Goal: Task Accomplishment & Management: Use online tool/utility

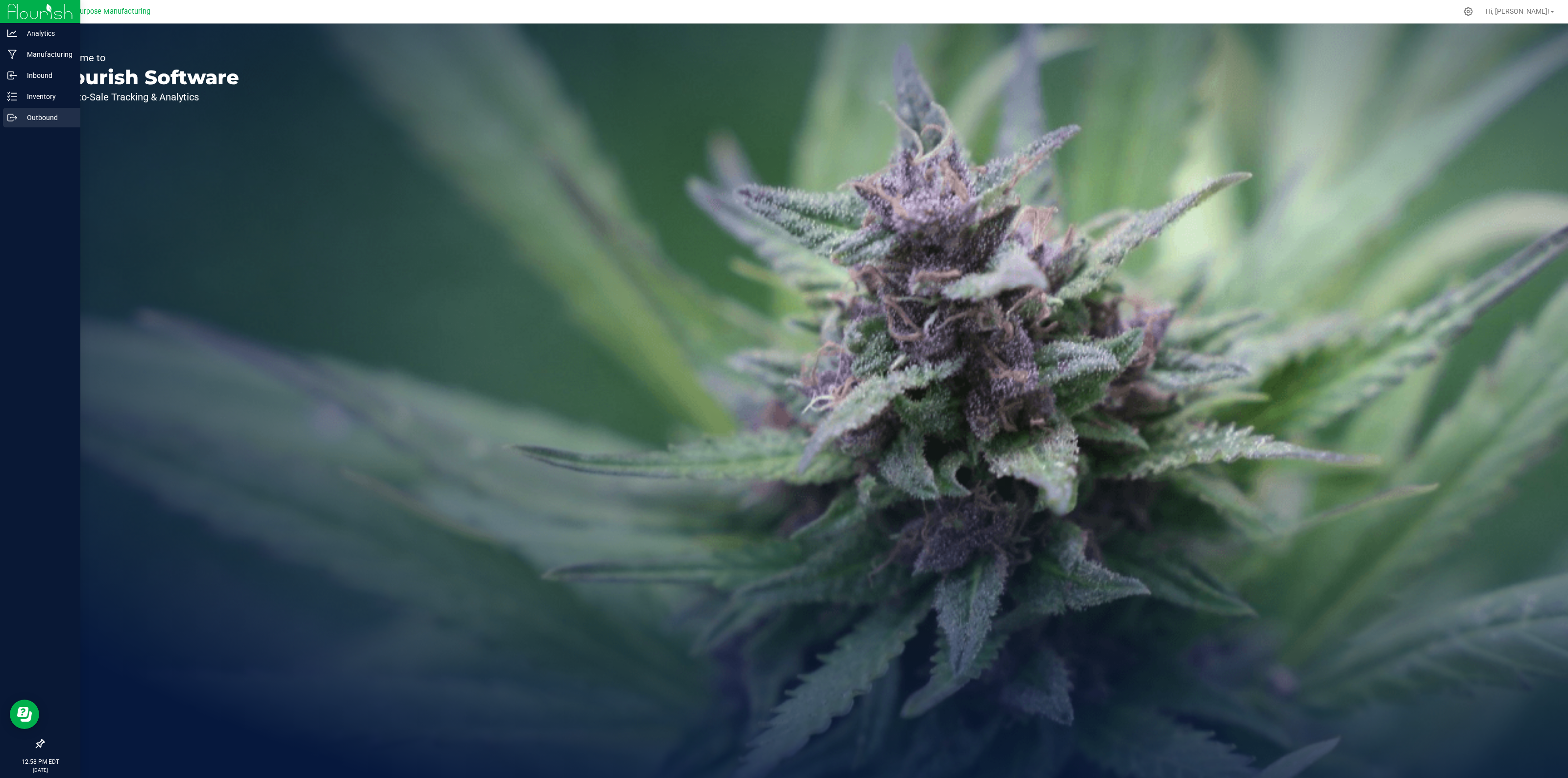
click at [40, 121] on p "Outbound" at bounding box center [46, 118] width 59 height 12
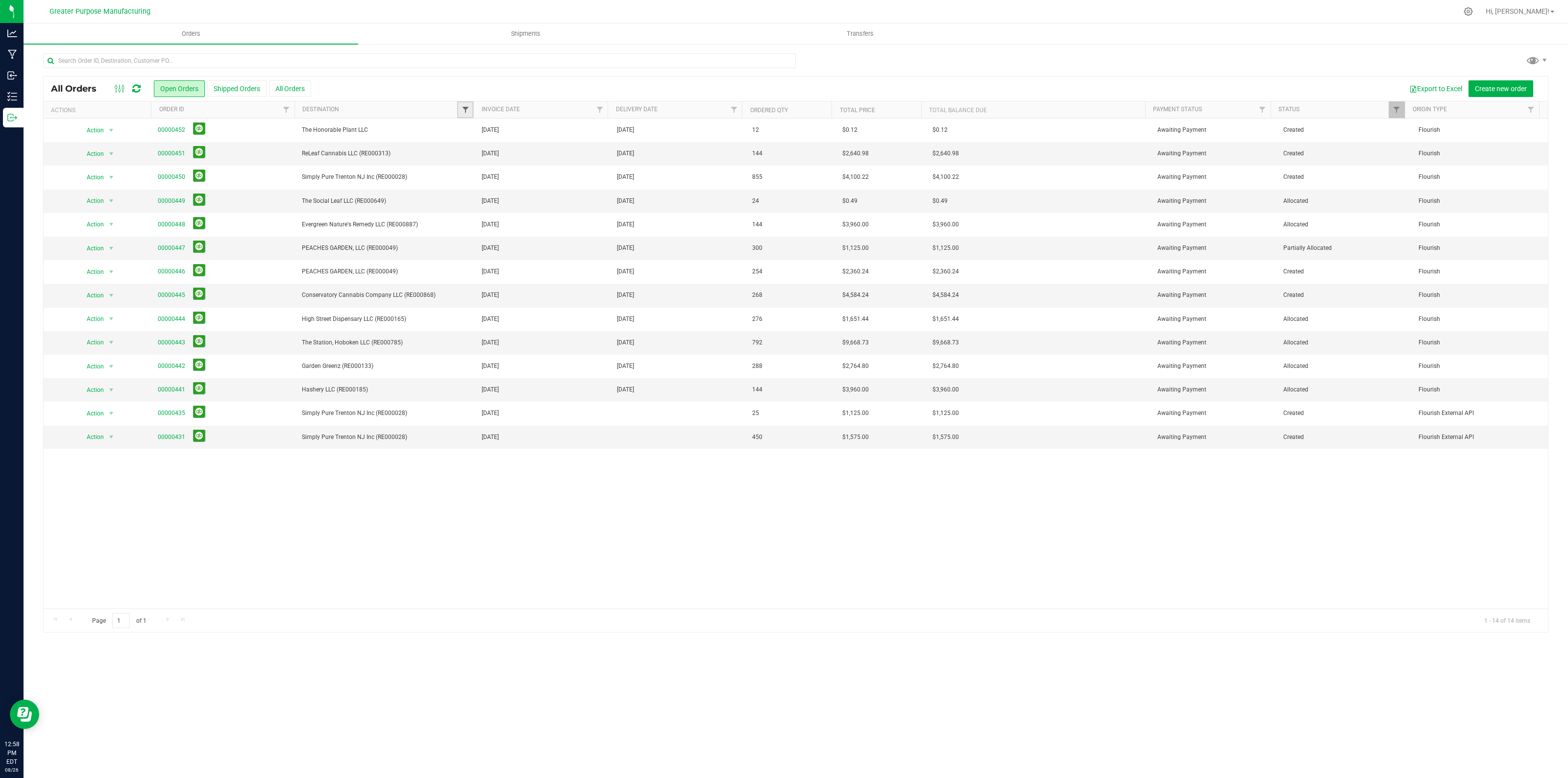
click at [464, 108] on span "Filter" at bounding box center [465, 109] width 8 height 8
click at [490, 123] on div "Select All 1634 Funk LLC (RE000035) 4Twenty Somewhere (RE000252) A21 Wellness D…" at bounding box center [535, 228] width 157 height 221
click at [491, 131] on input at bounding box center [530, 131] width 133 height 14
type input "simply"
click at [471, 153] on input "Simply Pure Trenton NJ Inc (RE000028)" at bounding box center [470, 155] width 6 height 6
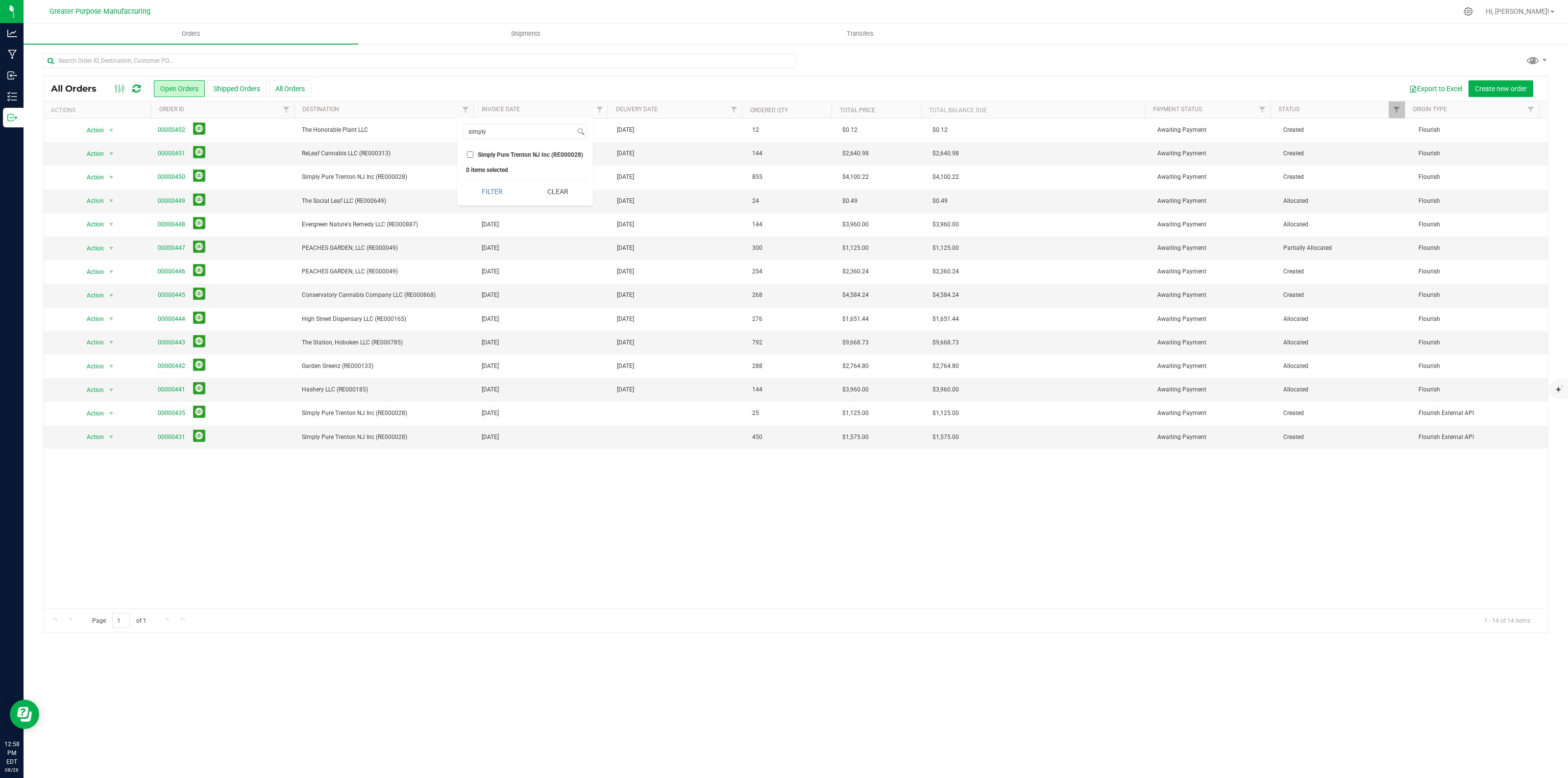
checkbox input "true"
click at [478, 190] on button "Filter" at bounding box center [492, 191] width 58 height 22
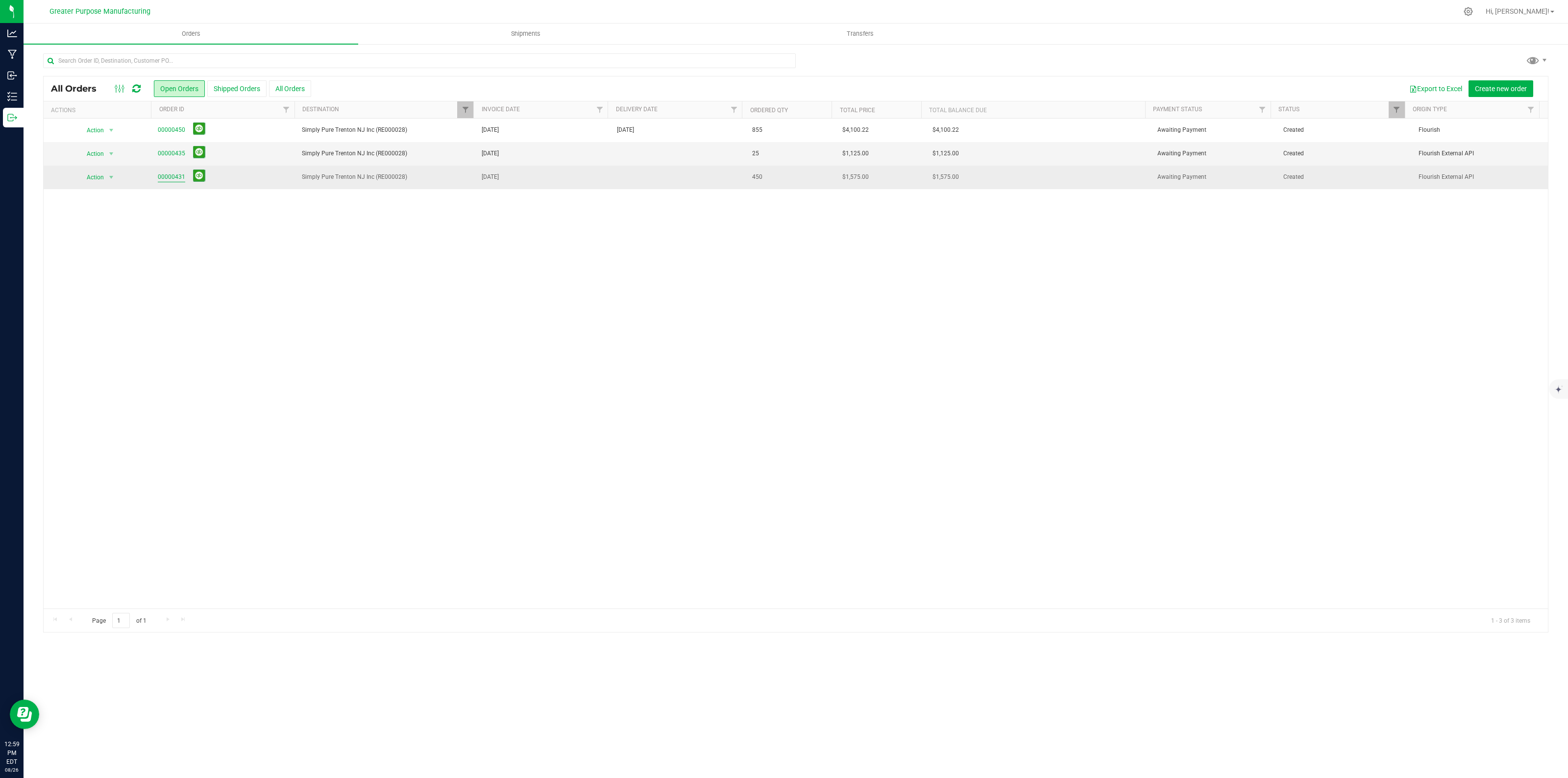
click at [179, 175] on link "00000431" at bounding box center [171, 177] width 27 height 9
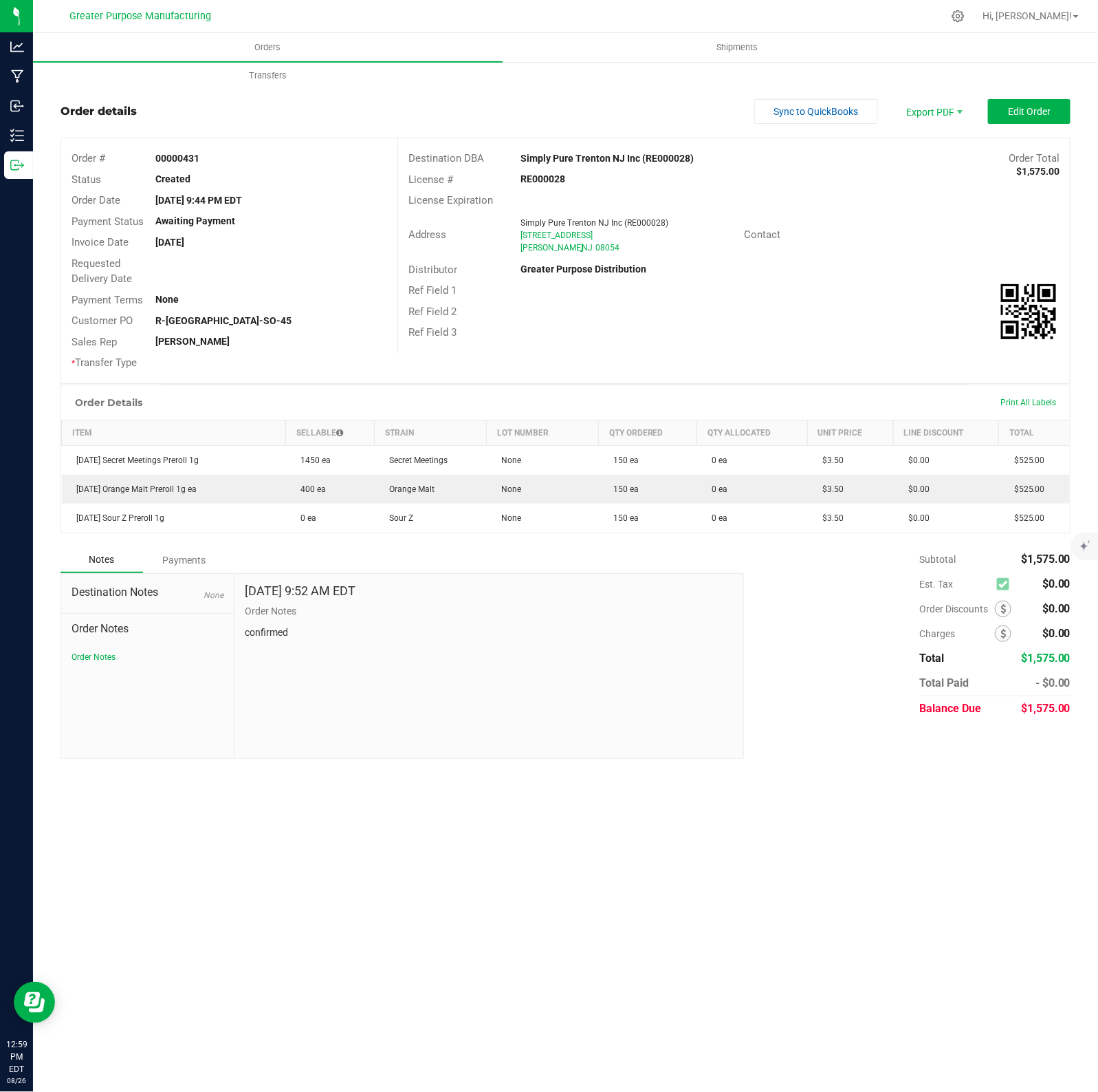
drag, startPoint x: 634, startPoint y: 520, endPoint x: 623, endPoint y: 542, distance: 24.6
click at [597, 519] on outbound-order-line-row "Sunday Sour Z Preroll 1g 0 ea Sour Z None 150 ea 0 ea $3.50 $0.00 $525.00" at bounding box center [566, 517] width 1009 height 29
click at [624, 541] on div "Order Details Print All Labels Item Sellable Strain Lot Number Qty Ordered Qty …" at bounding box center [566, 465] width 1010 height 162
click at [628, 549] on div "Notes Payments" at bounding box center [398, 560] width 674 height 26
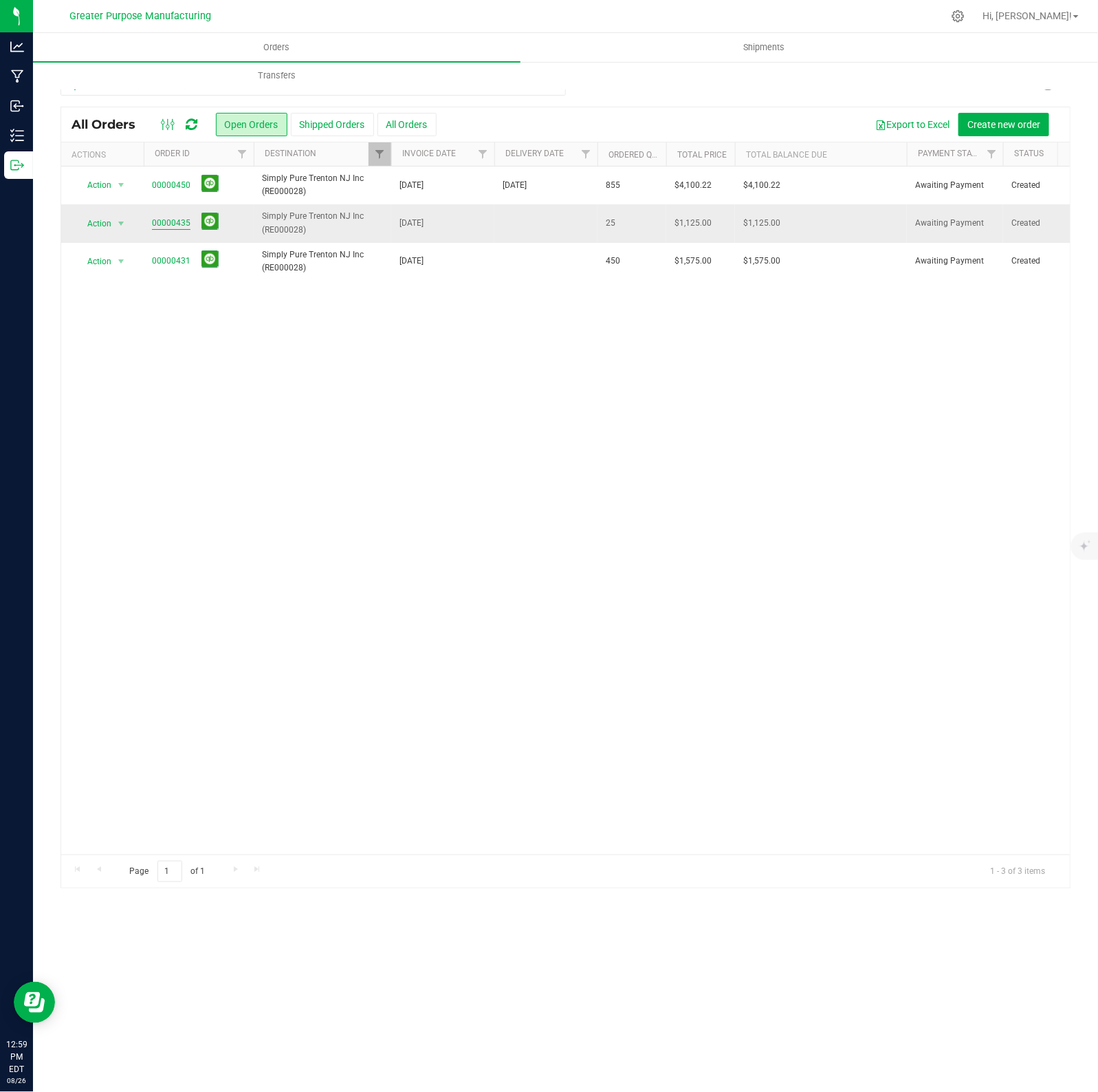
click at [173, 226] on link "00000435" at bounding box center [171, 223] width 38 height 13
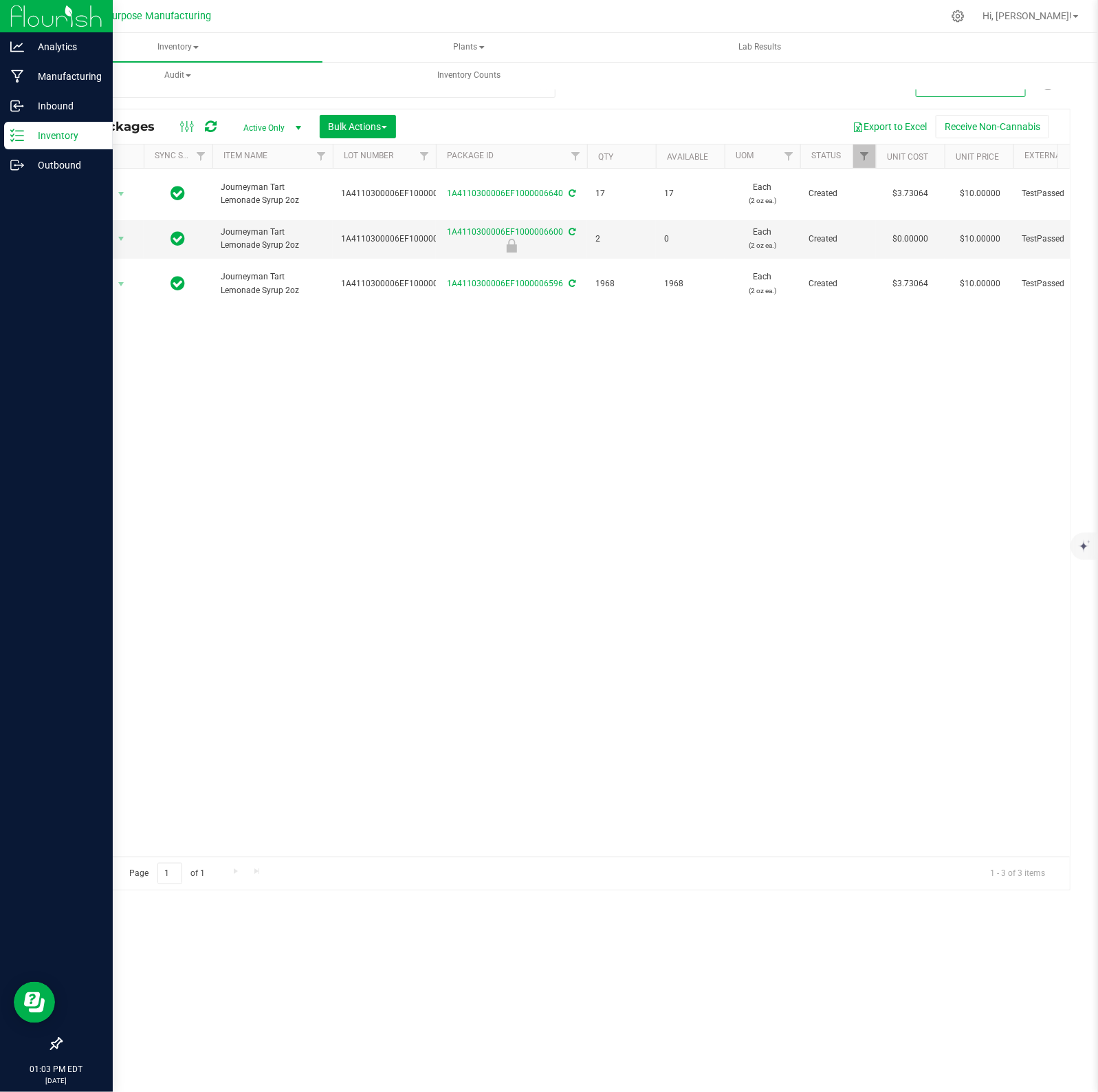
click at [57, 135] on p "Inventory" at bounding box center [65, 135] width 82 height 16
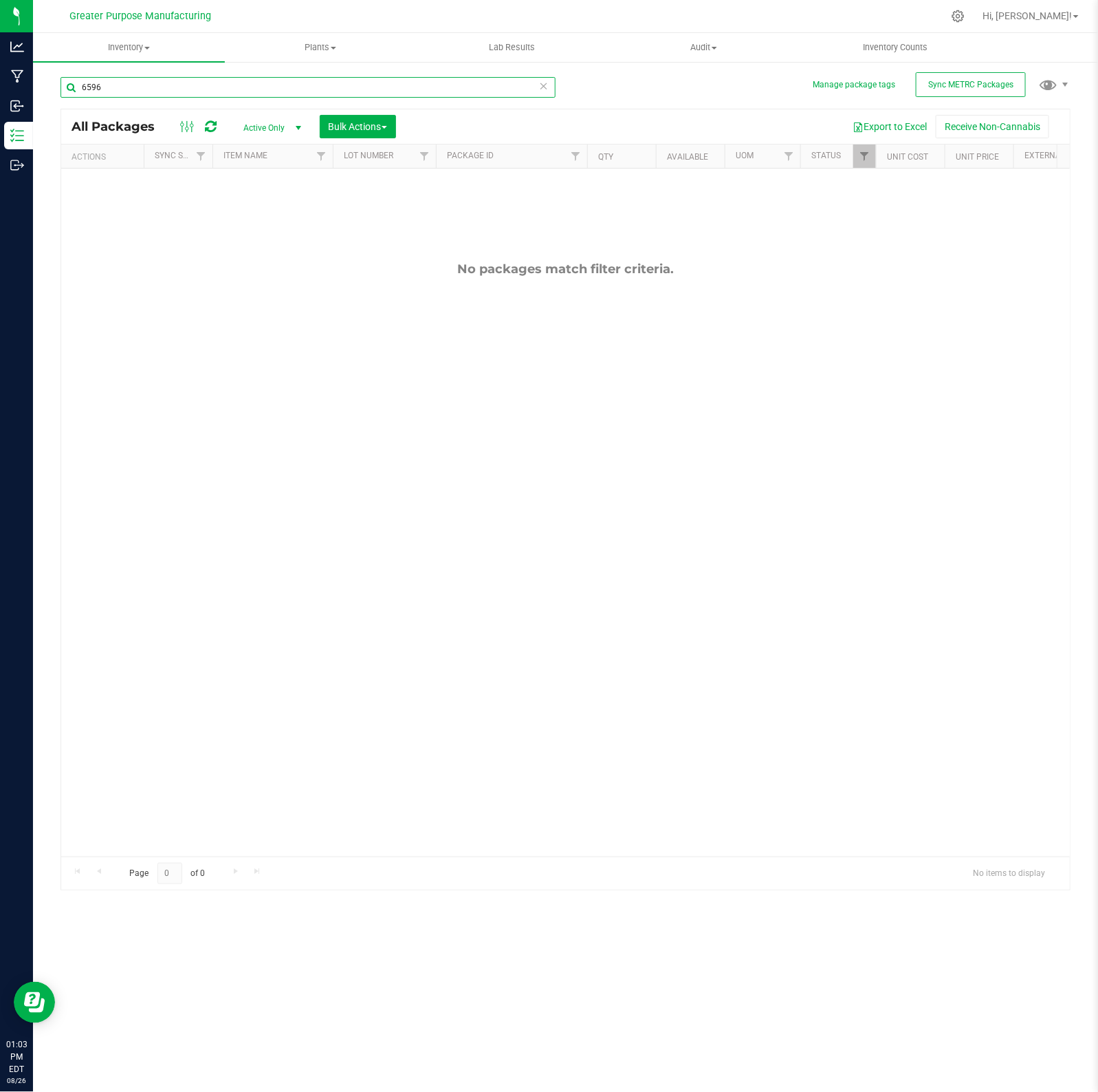
drag, startPoint x: 222, startPoint y: 82, endPoint x: 66, endPoint y: 86, distance: 156.1
click at [66, 86] on input "6596" at bounding box center [308, 88] width 496 height 21
type input "Sunday Sour Z"
click at [296, 125] on span "select" at bounding box center [299, 128] width 11 height 11
click at [260, 214] on li "All" at bounding box center [270, 213] width 75 height 21
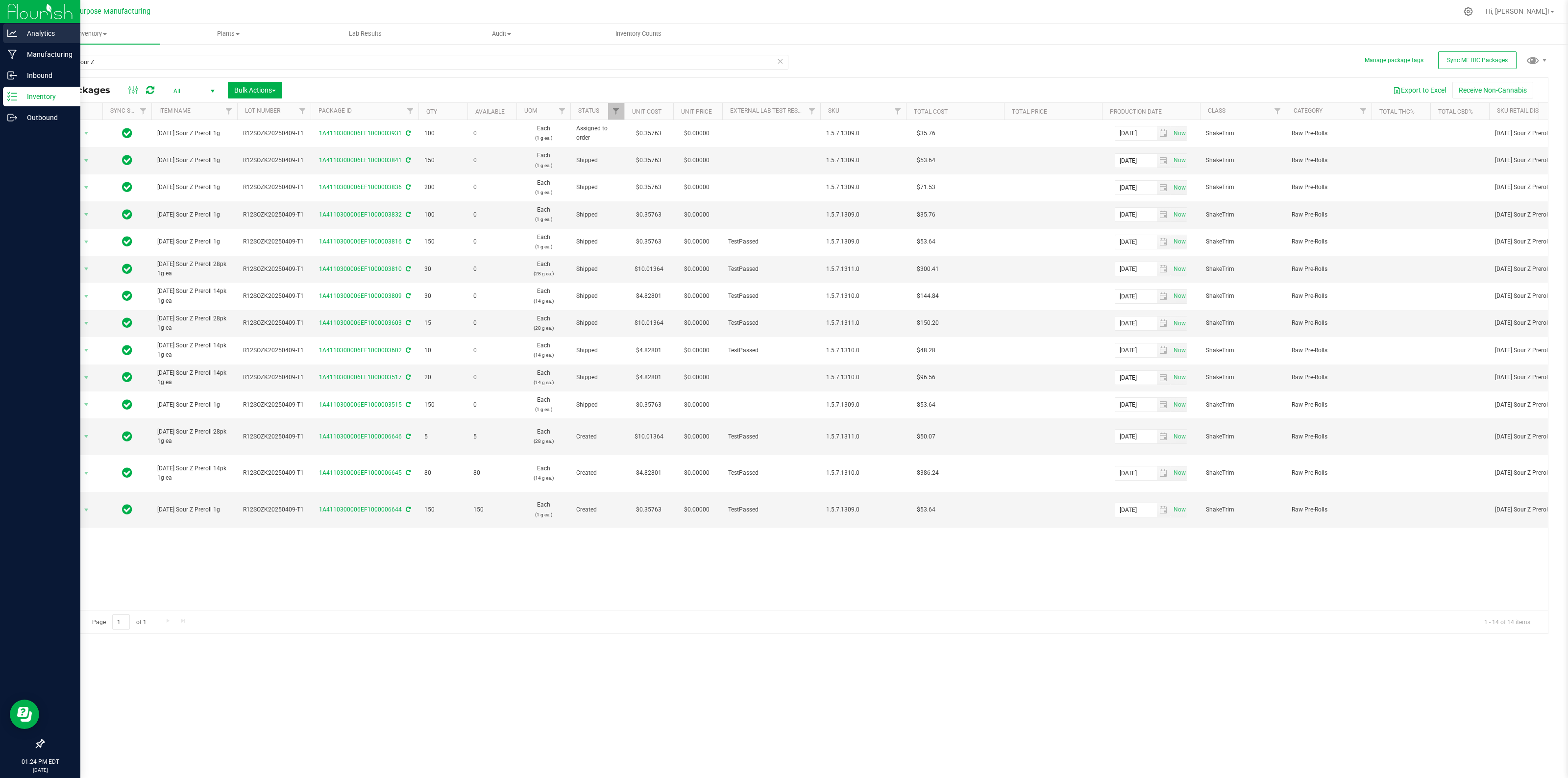
click at [38, 30] on p "Analytics" at bounding box center [46, 33] width 59 height 12
